Goal: Check status: Check status

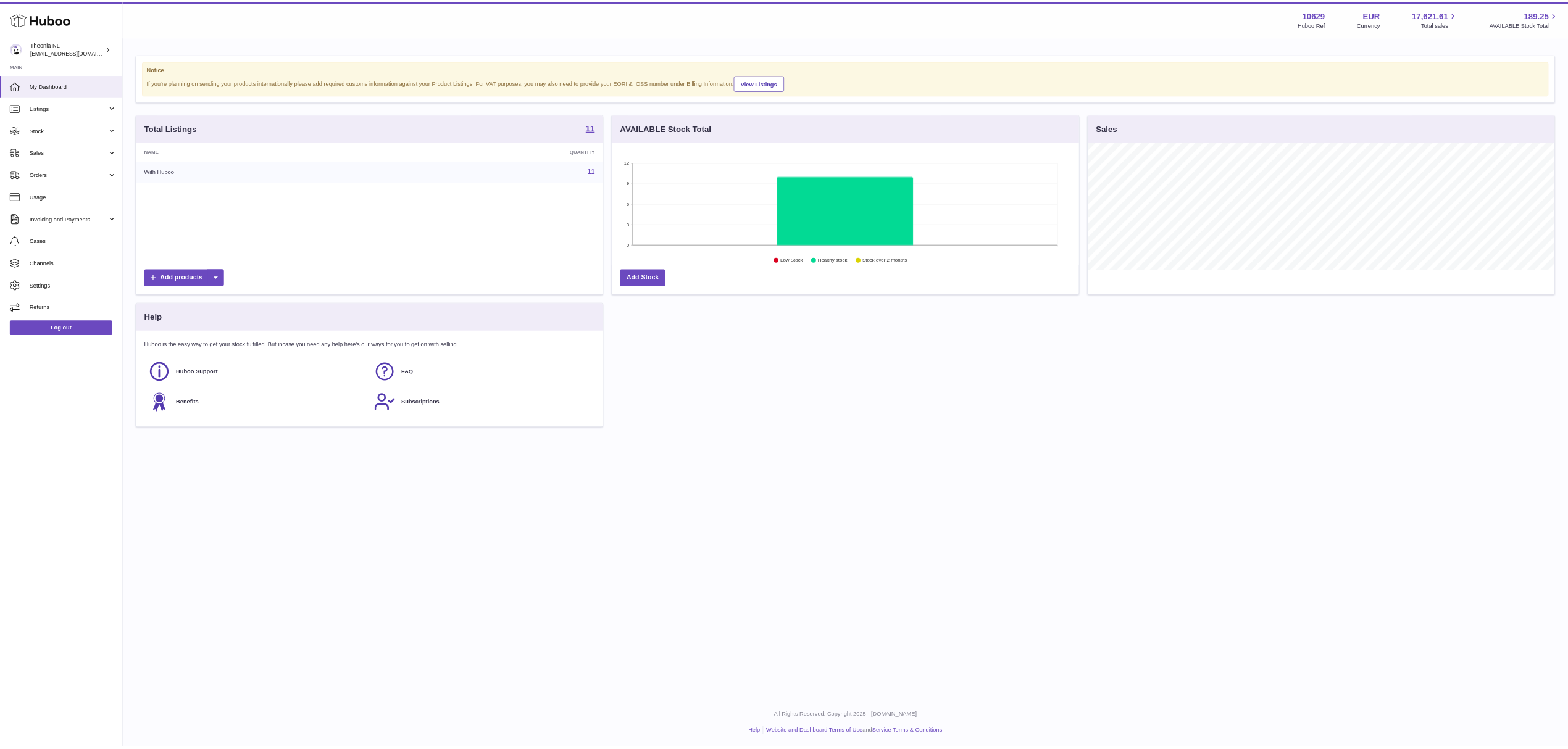
scroll to position [192, 704]
drag, startPoint x: 951, startPoint y: 663, endPoint x: 958, endPoint y: 608, distance: 55.4
click at [957, 654] on div "Total Listings 11 Name Quantity With Huboo 11 Add products AVAILABLE Stock Tota…" at bounding box center [1277, 412] width 2158 height 484
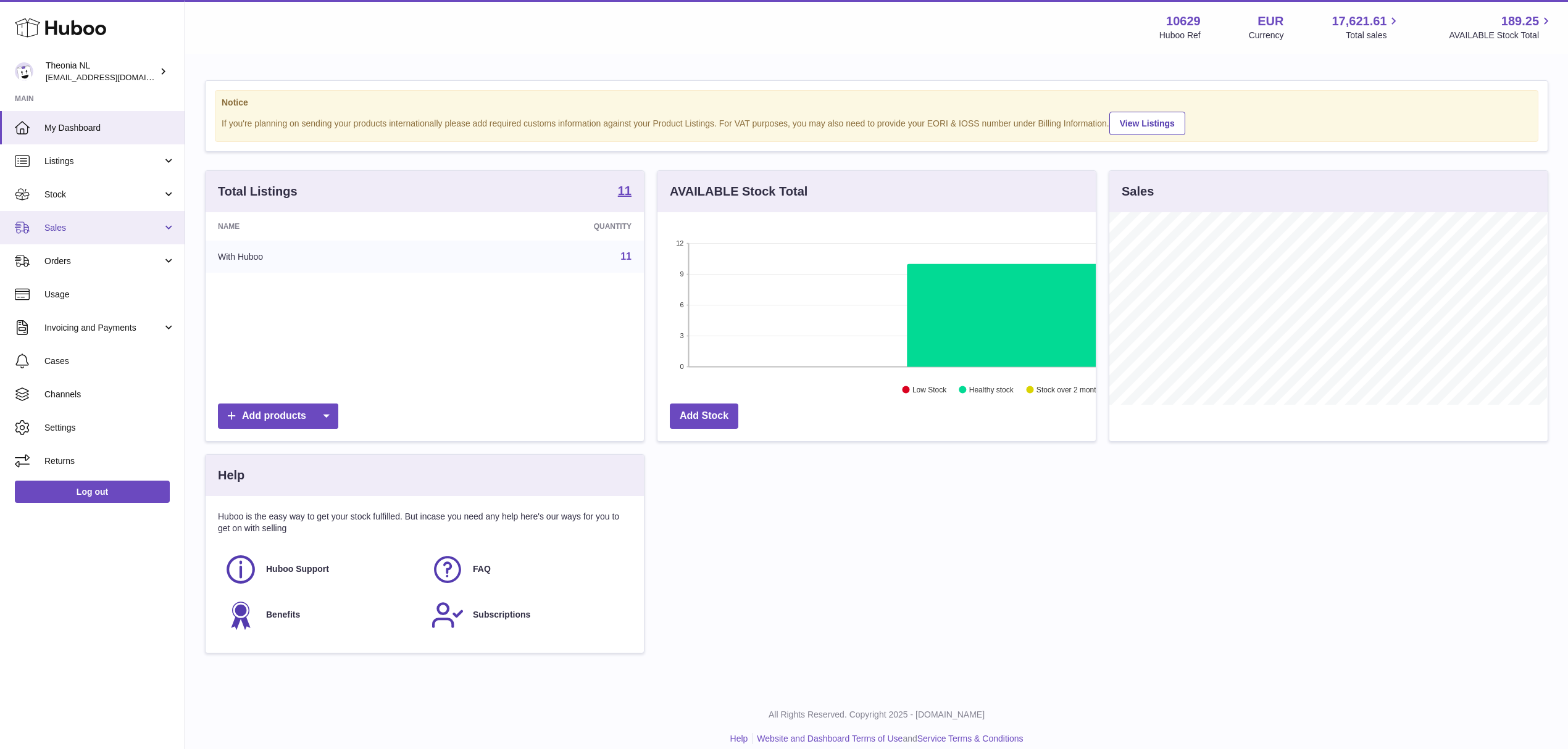
click at [58, 234] on span "Sales" at bounding box center [103, 227] width 118 height 12
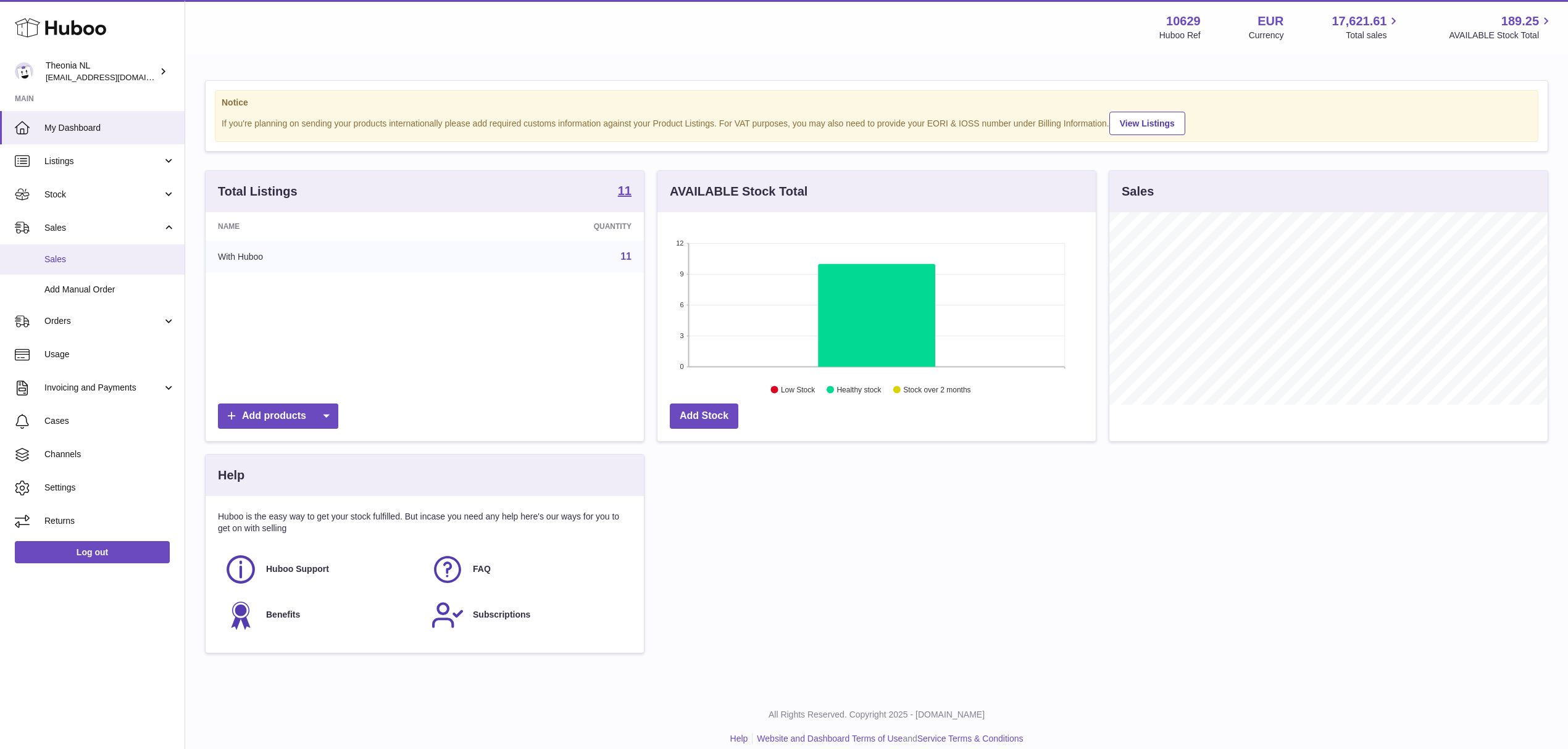
click at [100, 265] on span "Sales" at bounding box center [110, 259] width 131 height 12
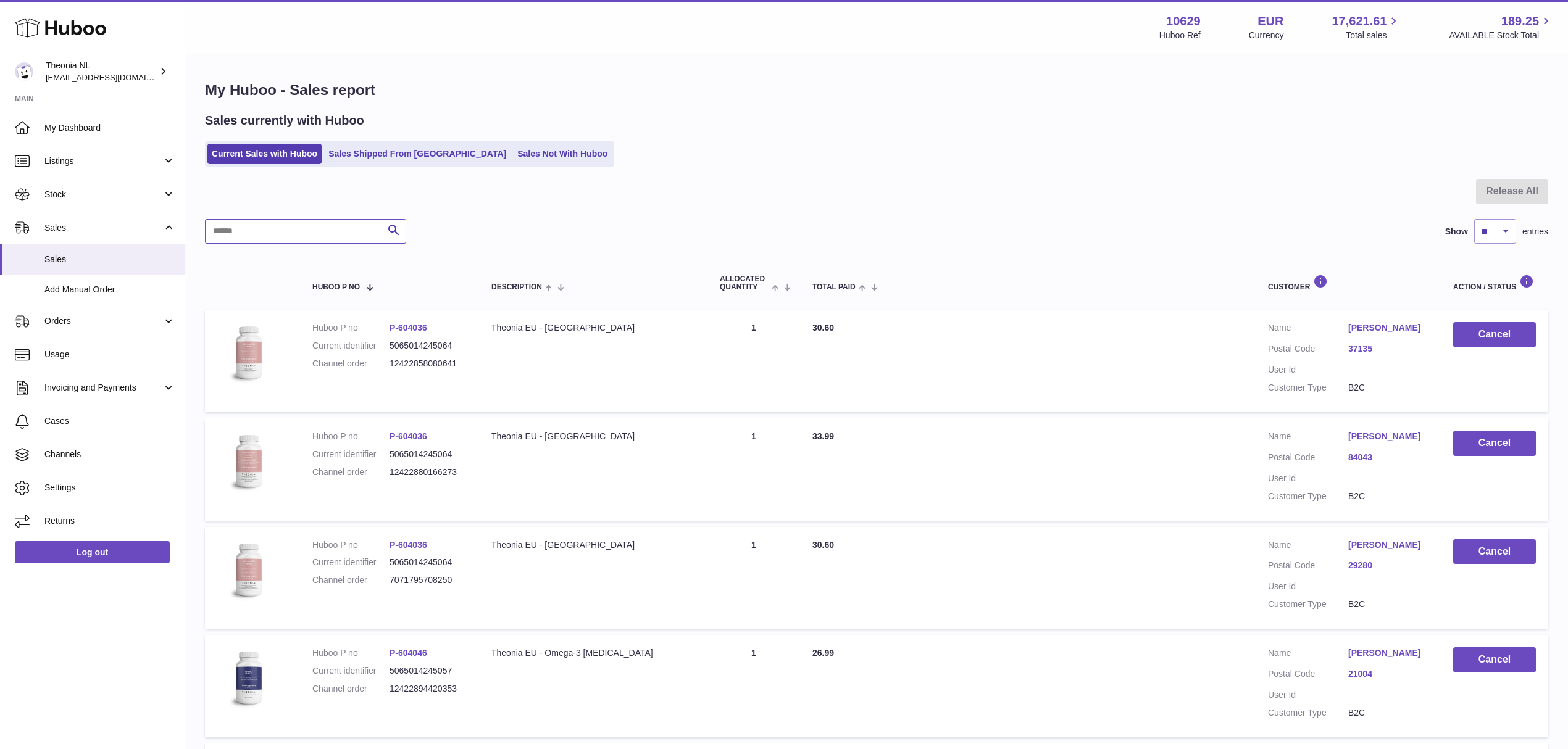
click at [340, 244] on input "text" at bounding box center [306, 231] width 202 height 25
paste input "**********"
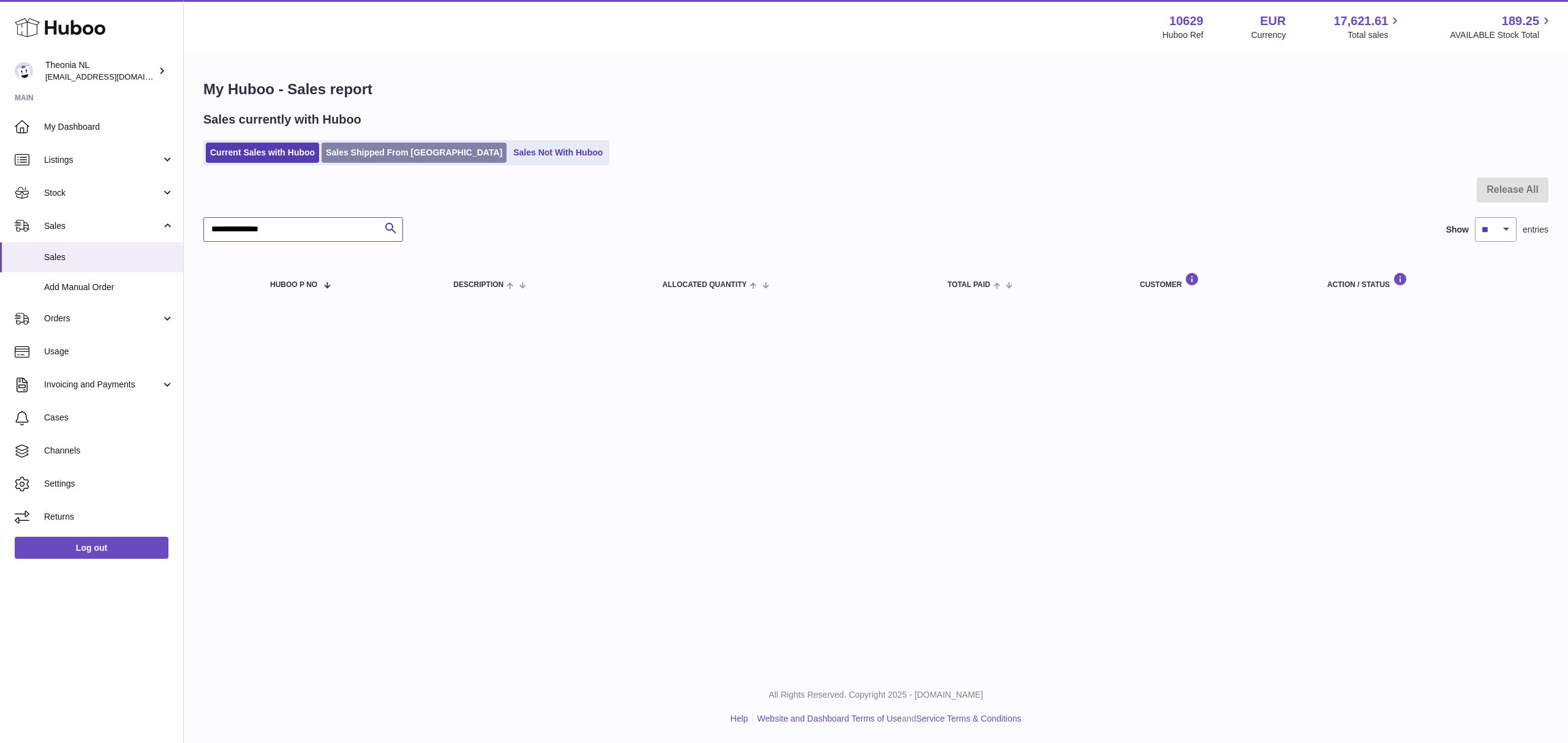
type input "**********"
click at [378, 157] on link "Sales Shipped From Huboo" at bounding box center [414, 152] width 185 height 20
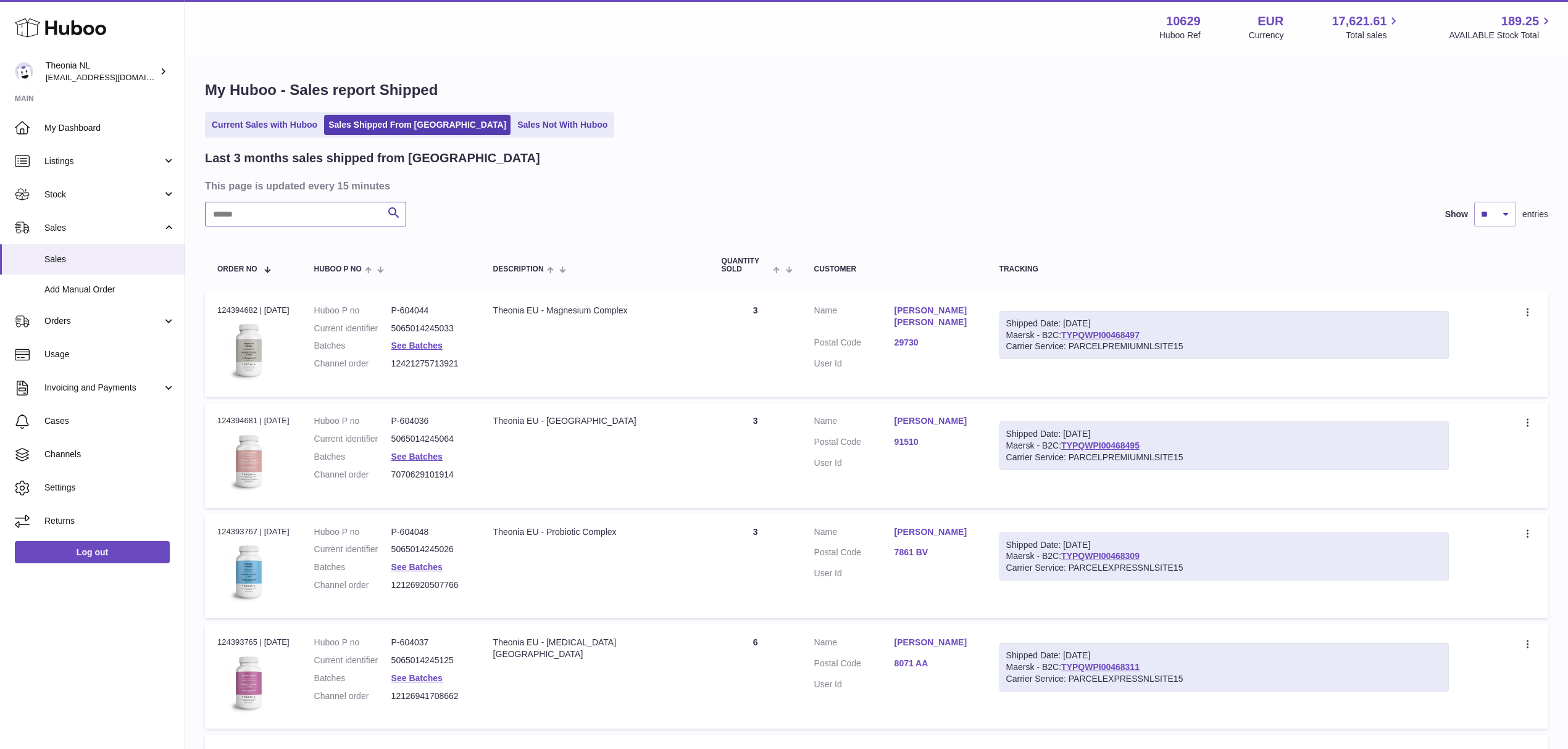
click at [294, 226] on input "text" at bounding box center [306, 213] width 202 height 25
paste input "**********"
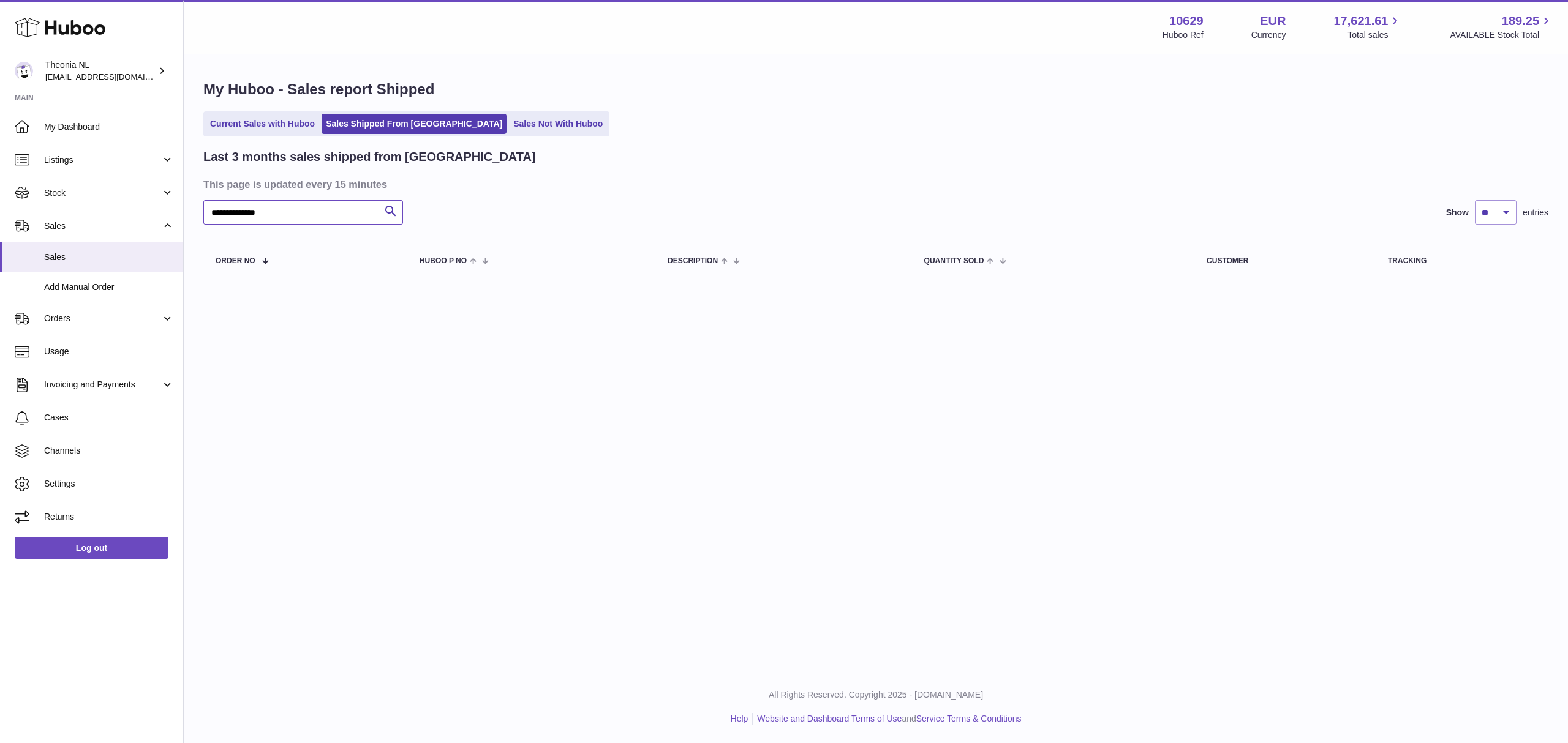
type input "**********"
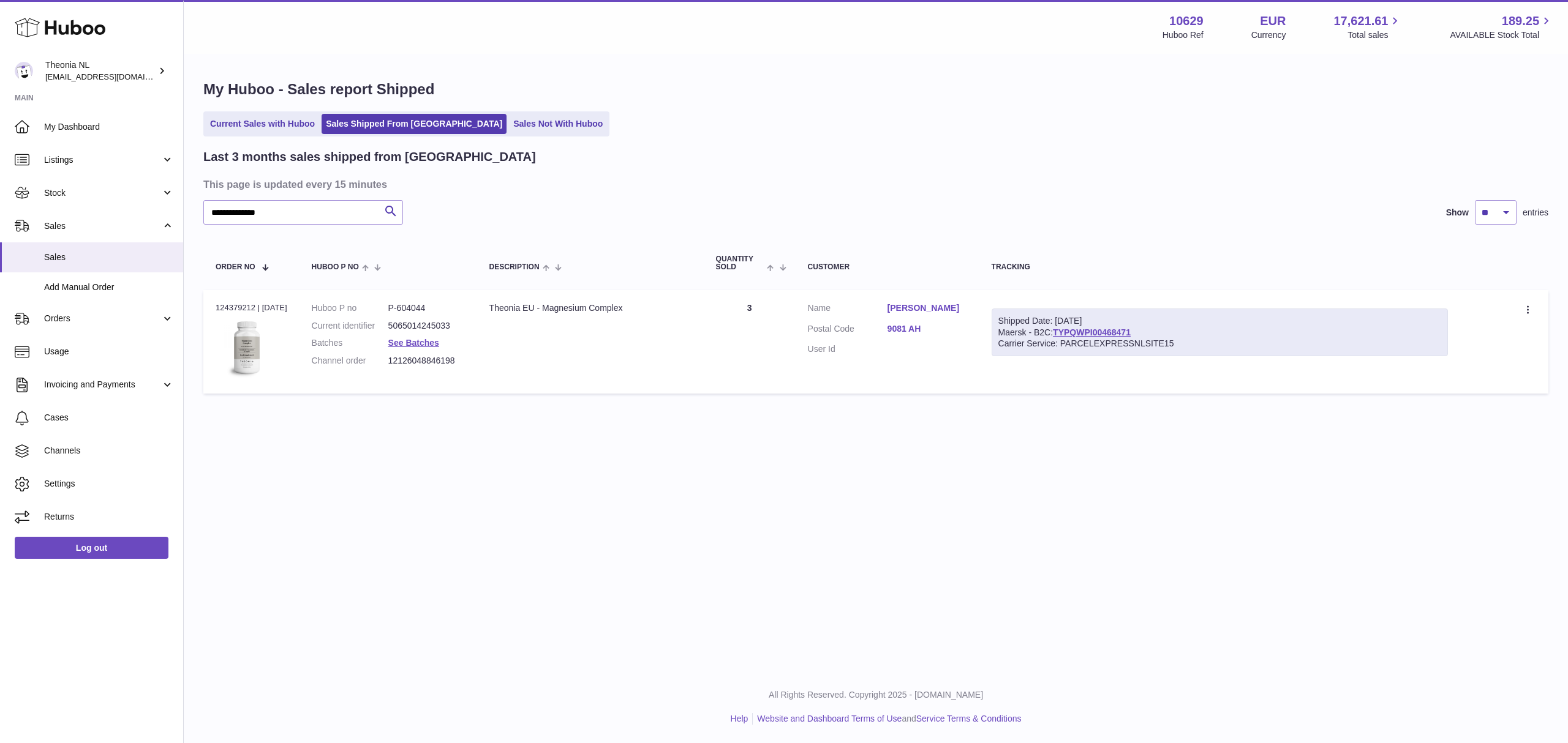
click at [1122, 349] on div "Shipped Date: 9th Sep 2025 Maersk - B2C: TYPQWPI00468471 Carrier Service: PARCE…" at bounding box center [1220, 332] width 457 height 48
click at [1129, 338] on link "TYPQWPI00468471" at bounding box center [1091, 332] width 78 height 10
drag, startPoint x: 1001, startPoint y: 375, endPoint x: 1062, endPoint y: 375, distance: 61.0
click at [1062, 350] on div "Carrier Service: PARCELEXPRESSNLSITE15" at bounding box center [1219, 343] width 443 height 12
drag, startPoint x: 1114, startPoint y: 413, endPoint x: 1118, endPoint y: 404, distance: 9.8
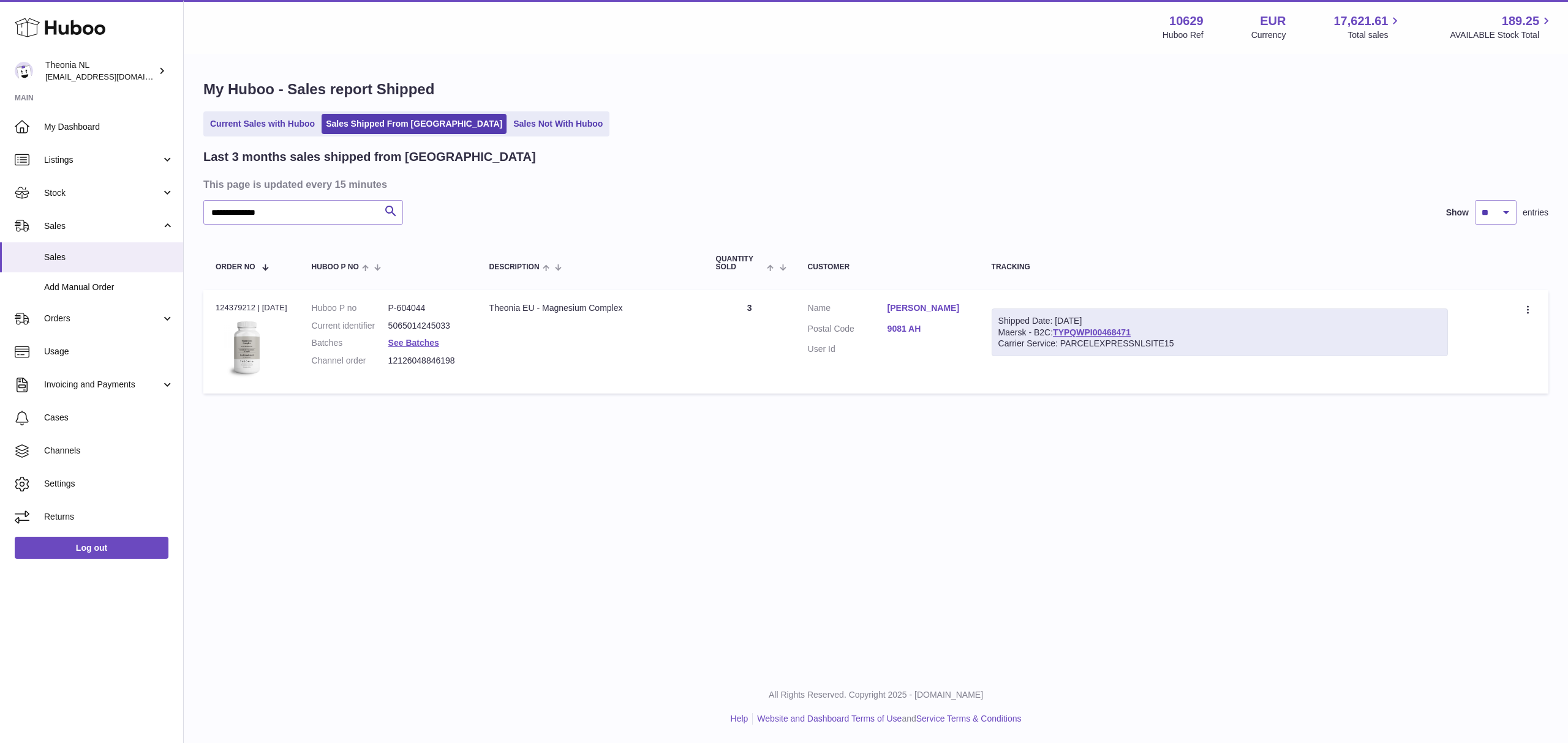
click at [1116, 393] on td "Shipped Date: 9th Sep 2025 Maersk - B2C: TYPQWPI00468471 Carrier Service: PARCE…" at bounding box center [1220, 341] width 481 height 103
drag, startPoint x: 1071, startPoint y: 376, endPoint x: 1250, endPoint y: 367, distance: 179.2
click at [1250, 350] on div "Carrier Service: PARCELEXPRESSNLSITE15" at bounding box center [1219, 343] width 443 height 12
copy div "PARCELEXPRESSNLSITE15"
